Goal: Information Seeking & Learning: Learn about a topic

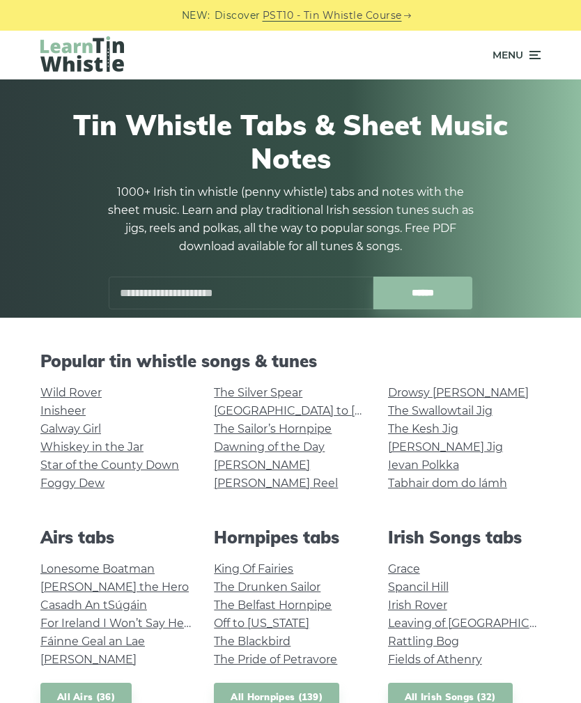
click at [317, 406] on link "[GEOGRAPHIC_DATA] to [GEOGRAPHIC_DATA]" at bounding box center [342, 410] width 257 height 13
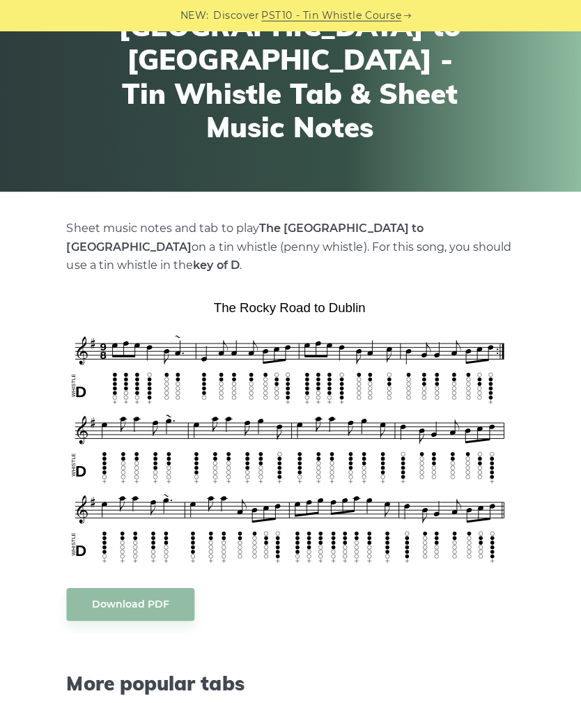
scroll to position [254, 0]
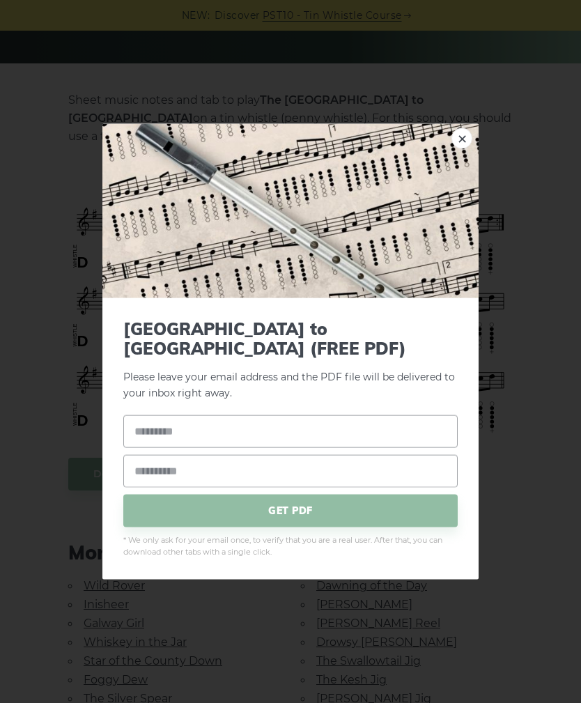
click at [464, 148] on link "×" at bounding box center [462, 138] width 21 height 21
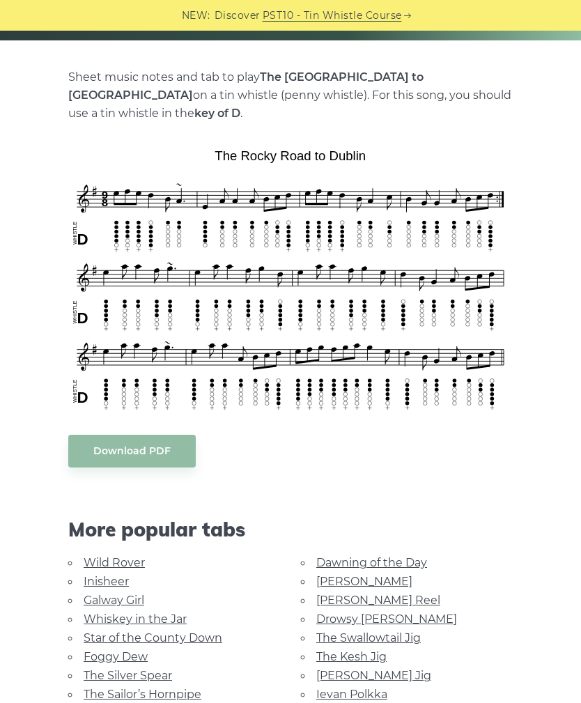
scroll to position [268, 0]
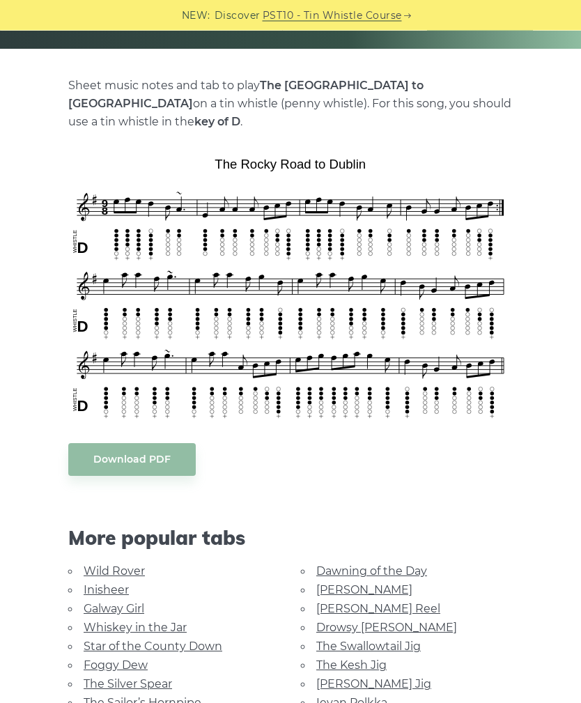
click at [374, 498] on div "More popular tabs" at bounding box center [291, 531] width 466 height 66
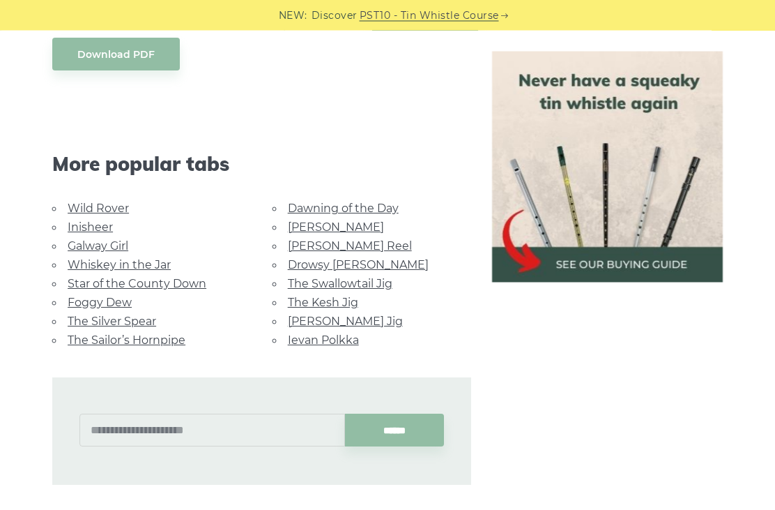
scroll to position [709, 0]
click at [103, 206] on link "Wild Rover" at bounding box center [98, 207] width 61 height 13
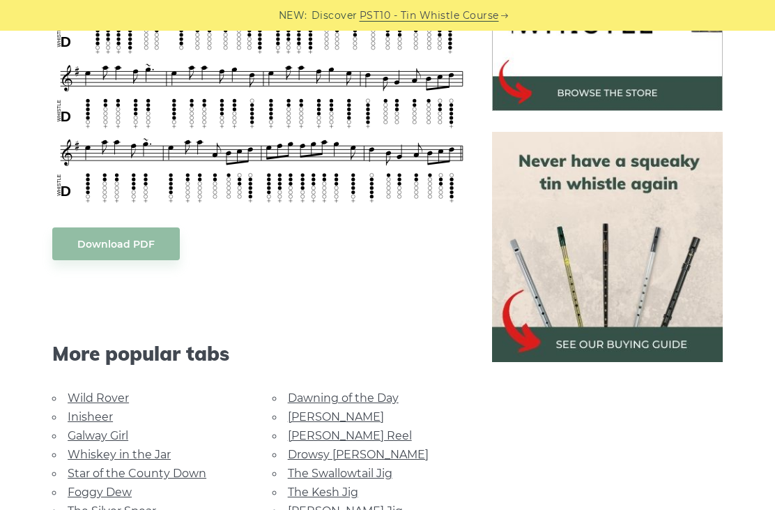
scroll to position [490, 0]
